Goal: Task Accomplishment & Management: Complete application form

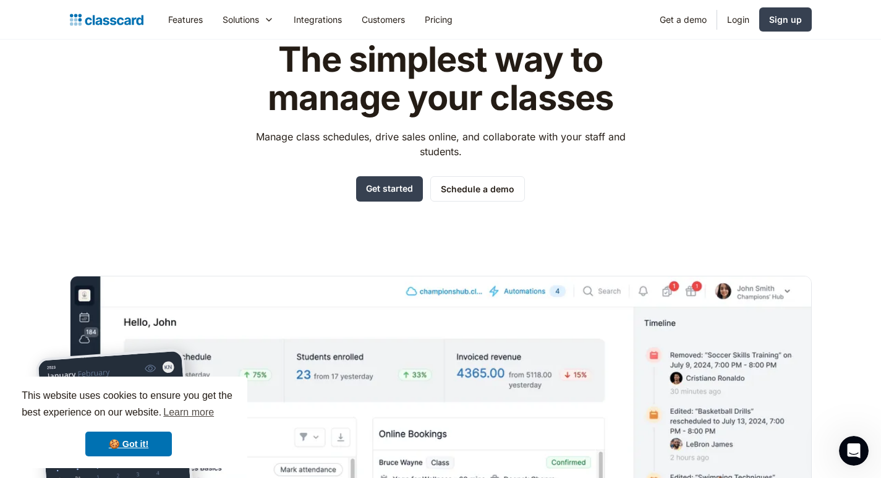
scroll to position [124, 0]
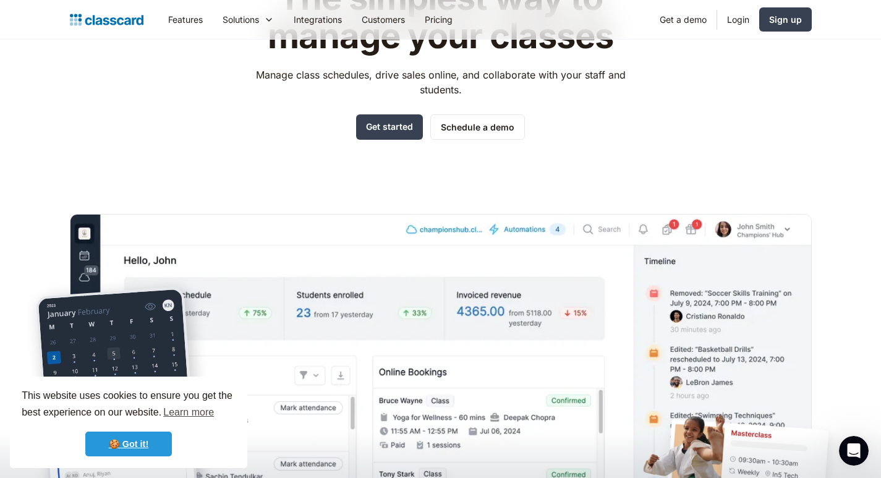
click at [142, 441] on link "🍪 Got it!" at bounding box center [128, 444] width 87 height 25
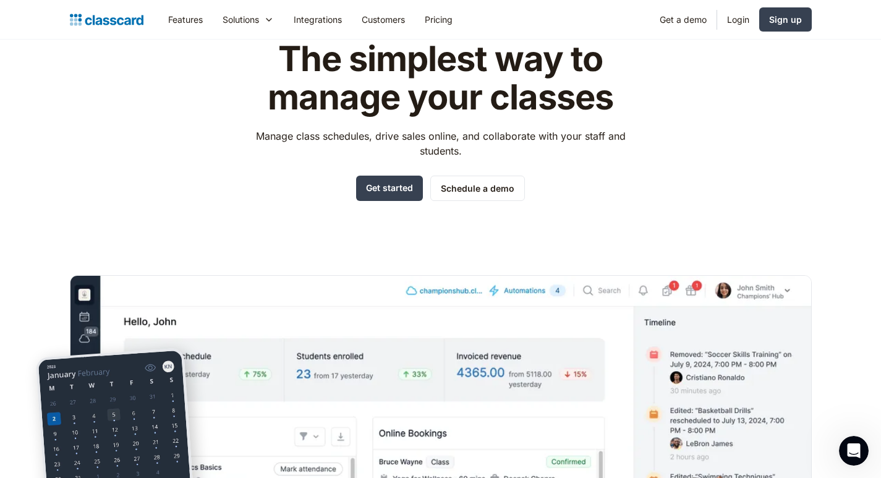
scroll to position [0, 0]
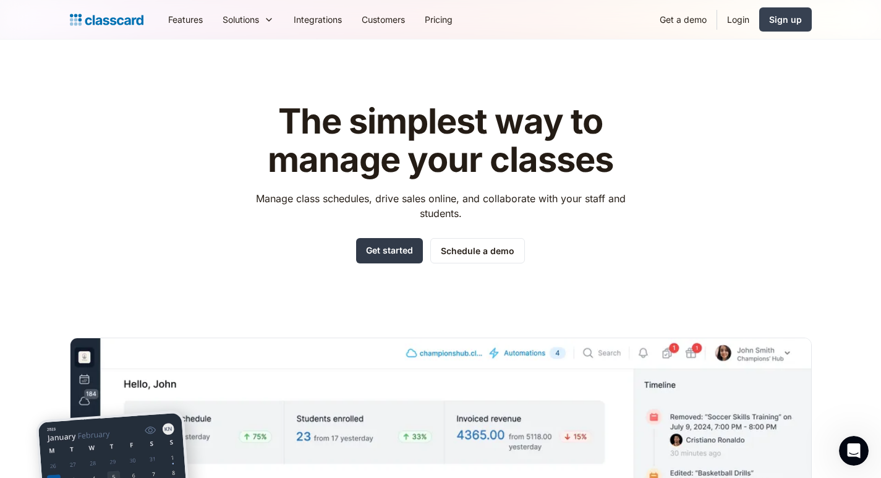
click at [412, 255] on link "Get started" at bounding box center [389, 250] width 67 height 25
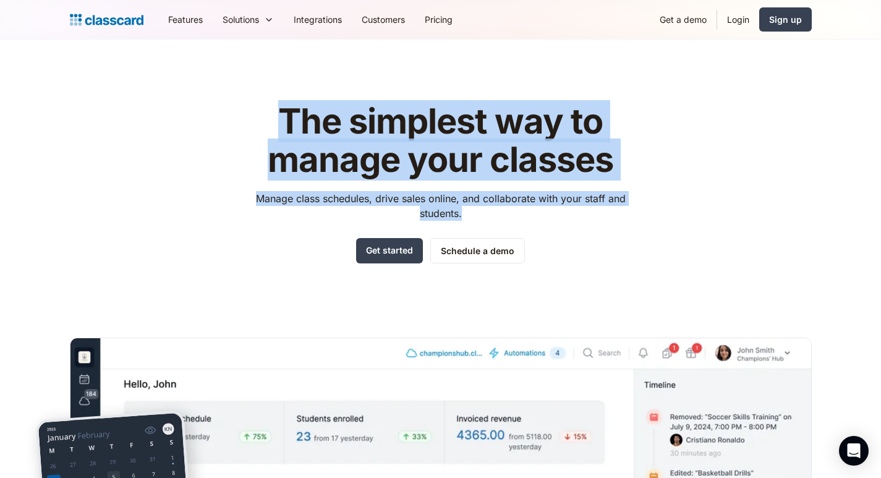
drag, startPoint x: 281, startPoint y: 109, endPoint x: 545, endPoint y: 216, distance: 285.1
click at [545, 216] on div "The simplest way to manage your classes Manage class schedules, drive sales onl…" at bounding box center [440, 183] width 393 height 161
copy div "The simplest way to manage your classes Manage class schedules, drive sales onl…"
click at [389, 257] on link "Get started" at bounding box center [389, 250] width 67 height 25
